Goal: Book appointment/travel/reservation

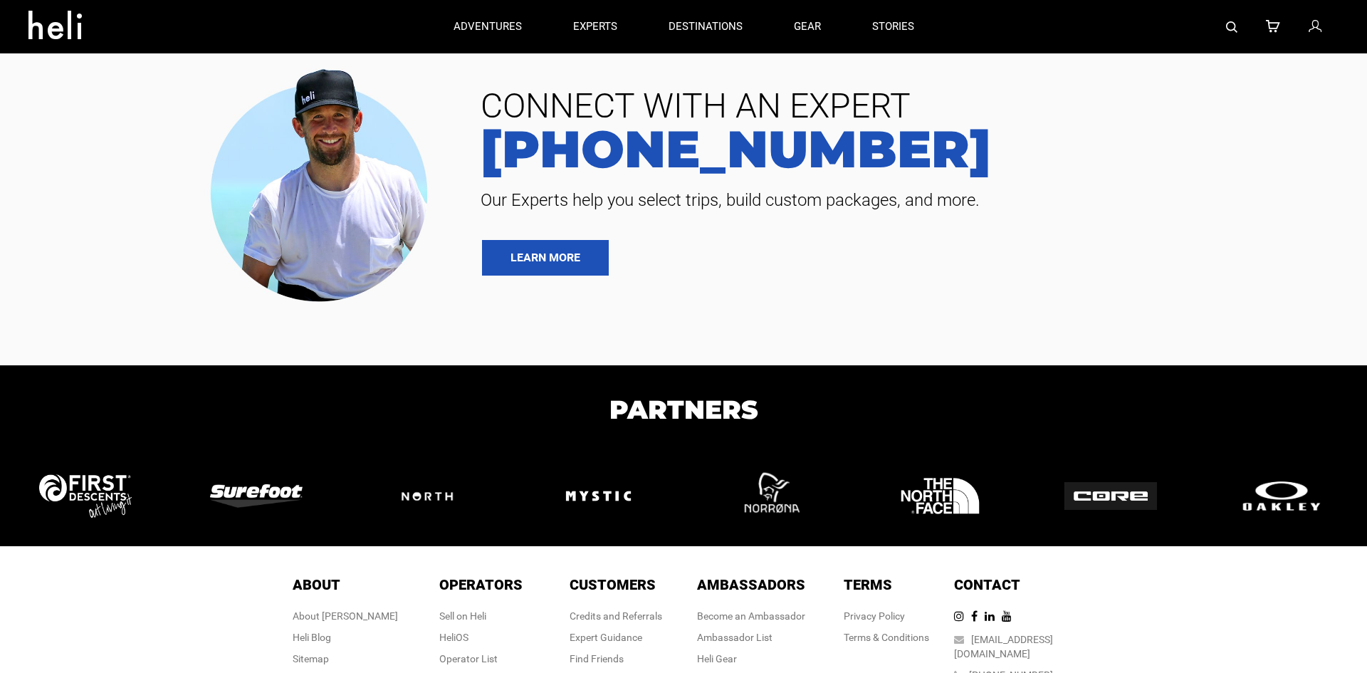
type input "Heli Skiing"
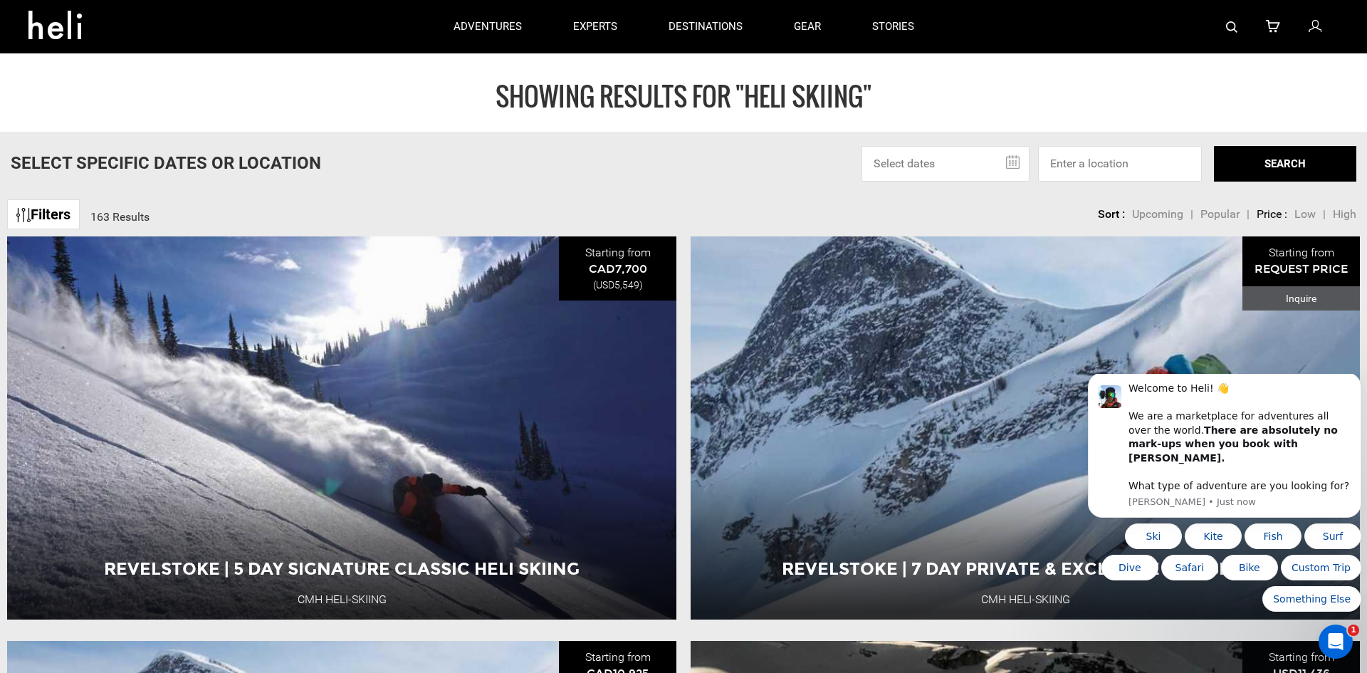
drag, startPoint x: 654, startPoint y: 144, endPoint x: 859, endPoint y: 147, distance: 205.1
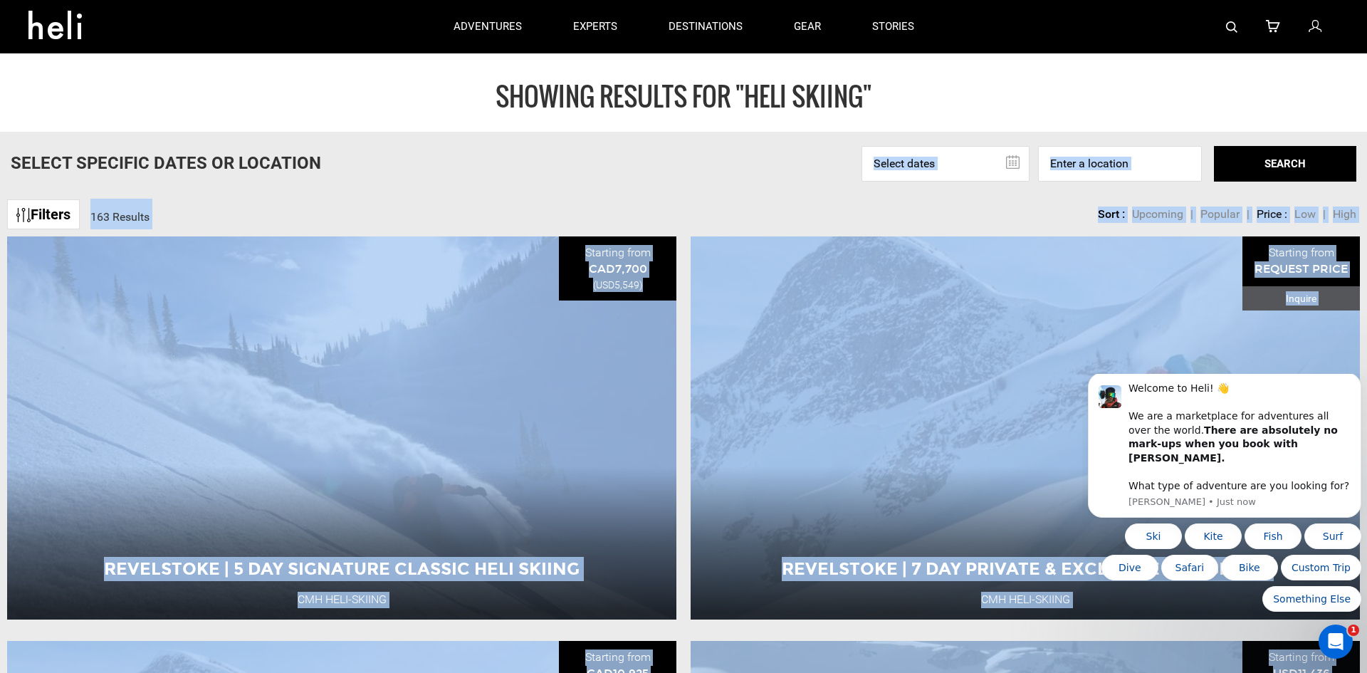
click at [764, 151] on div "Select Specific Dates Or Location [DATE] Su Mo Tu We Th Fr Sa 31 1 2 3 4 5 6 7 …" at bounding box center [683, 164] width 1367 height 36
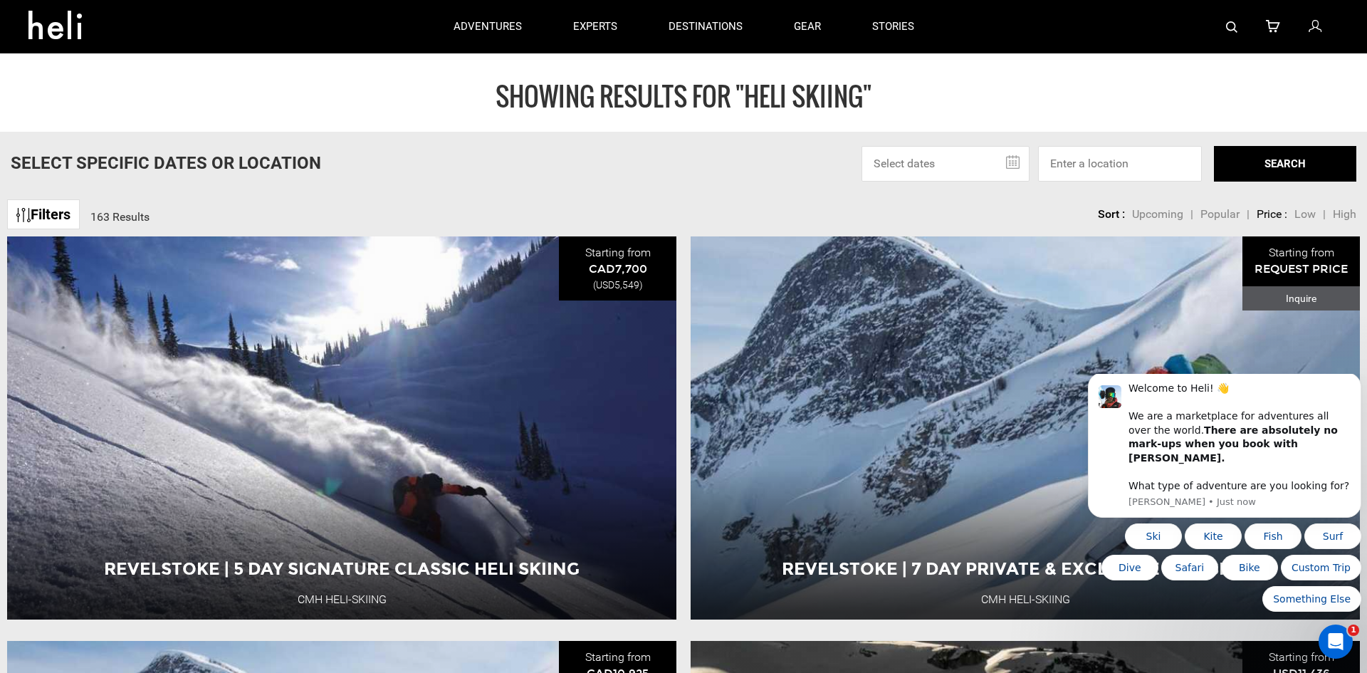
click at [597, 176] on div "Select Specific Dates Or Location [DATE] Su Mo Tu We Th Fr Sa 31 1 2 3 4 5 6 7 …" at bounding box center [683, 164] width 1367 height 36
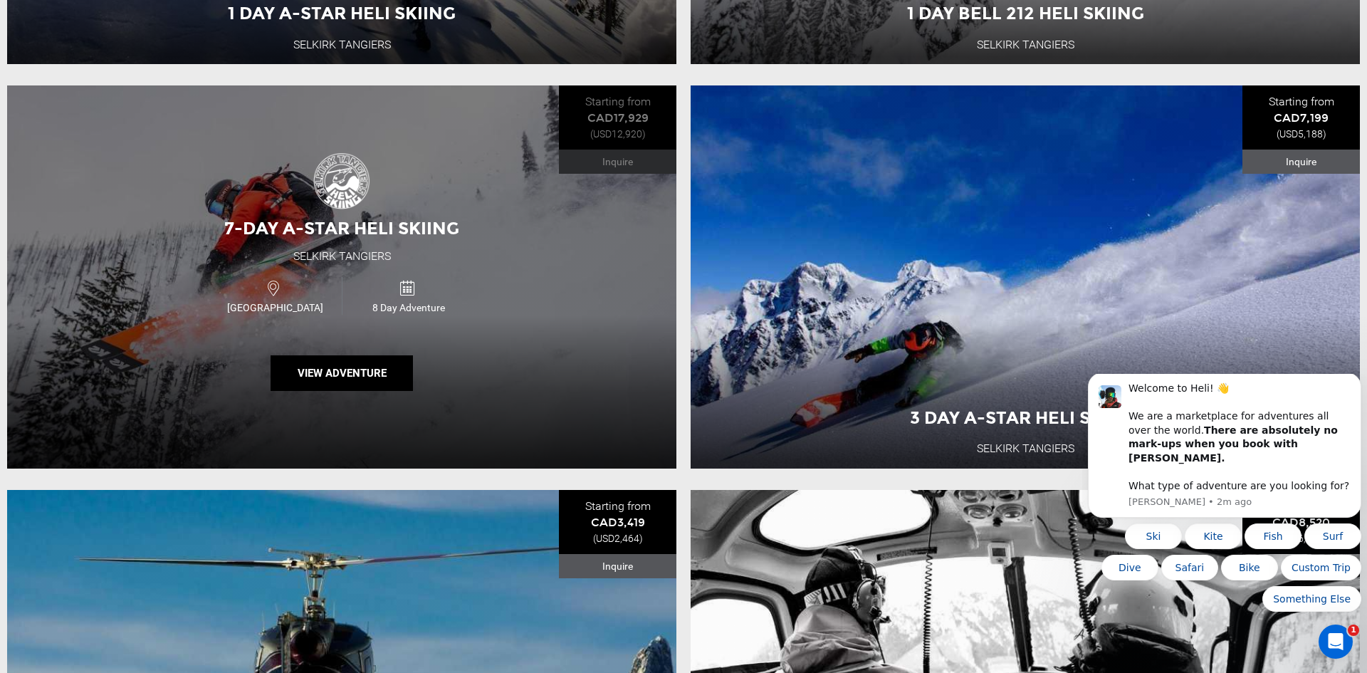
scroll to position [3153, 0]
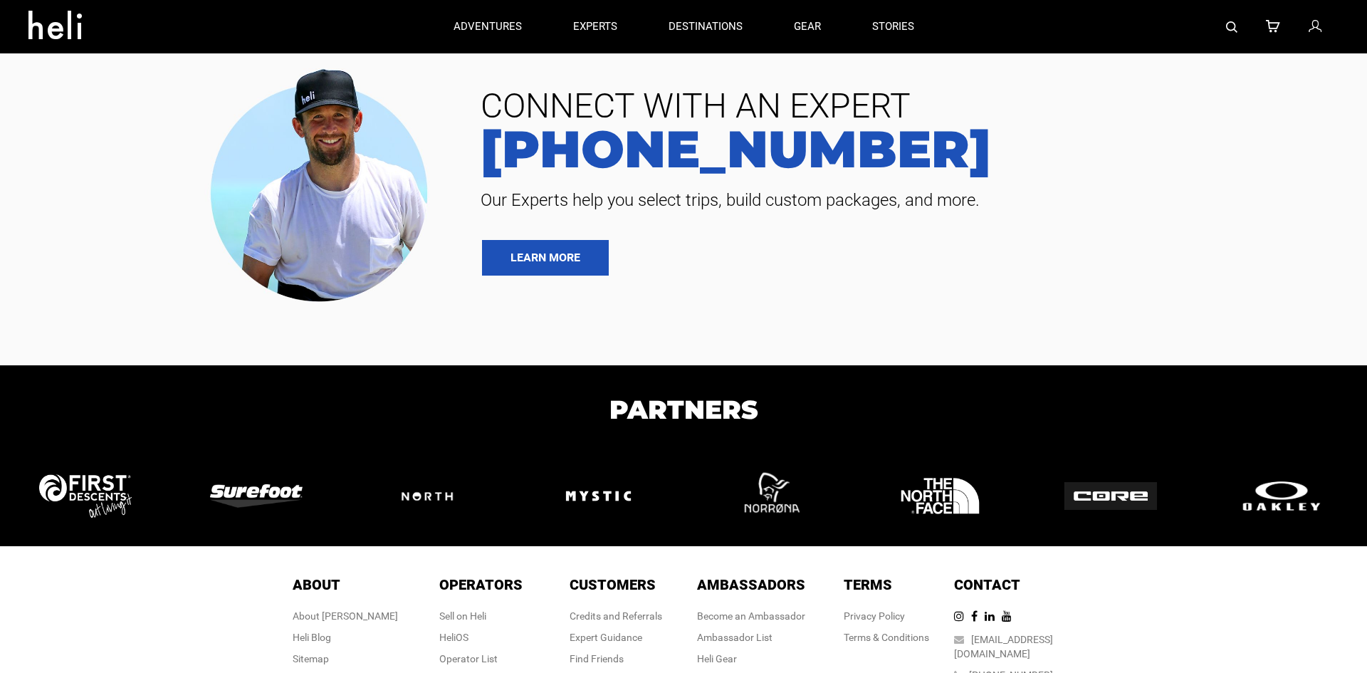
type input "Heli Skiing"
